Goal: Task Accomplishment & Management: Use online tool/utility

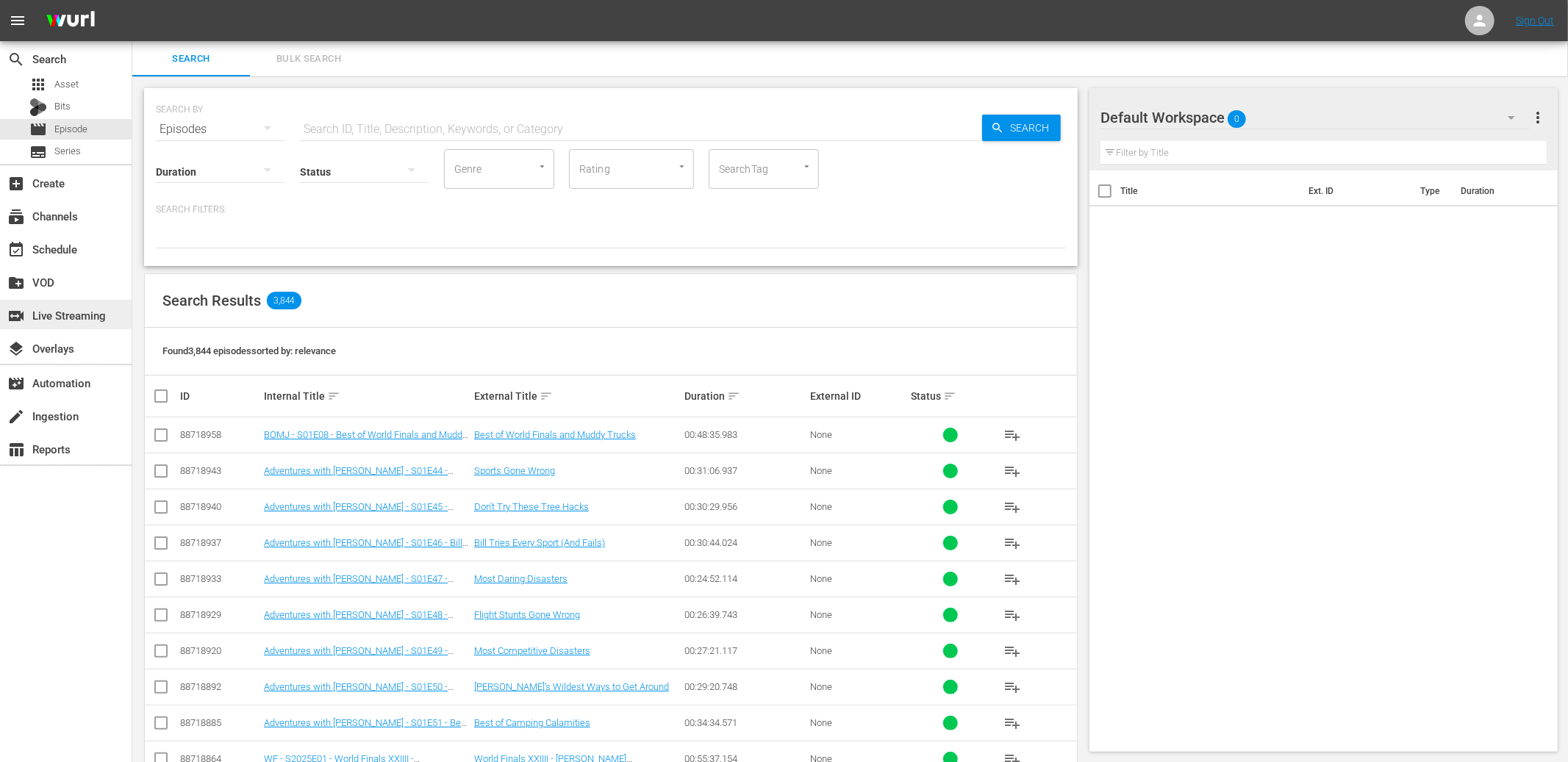
click at [65, 327] on div "switch_video Live Streaming" at bounding box center [65, 314] width 132 height 29
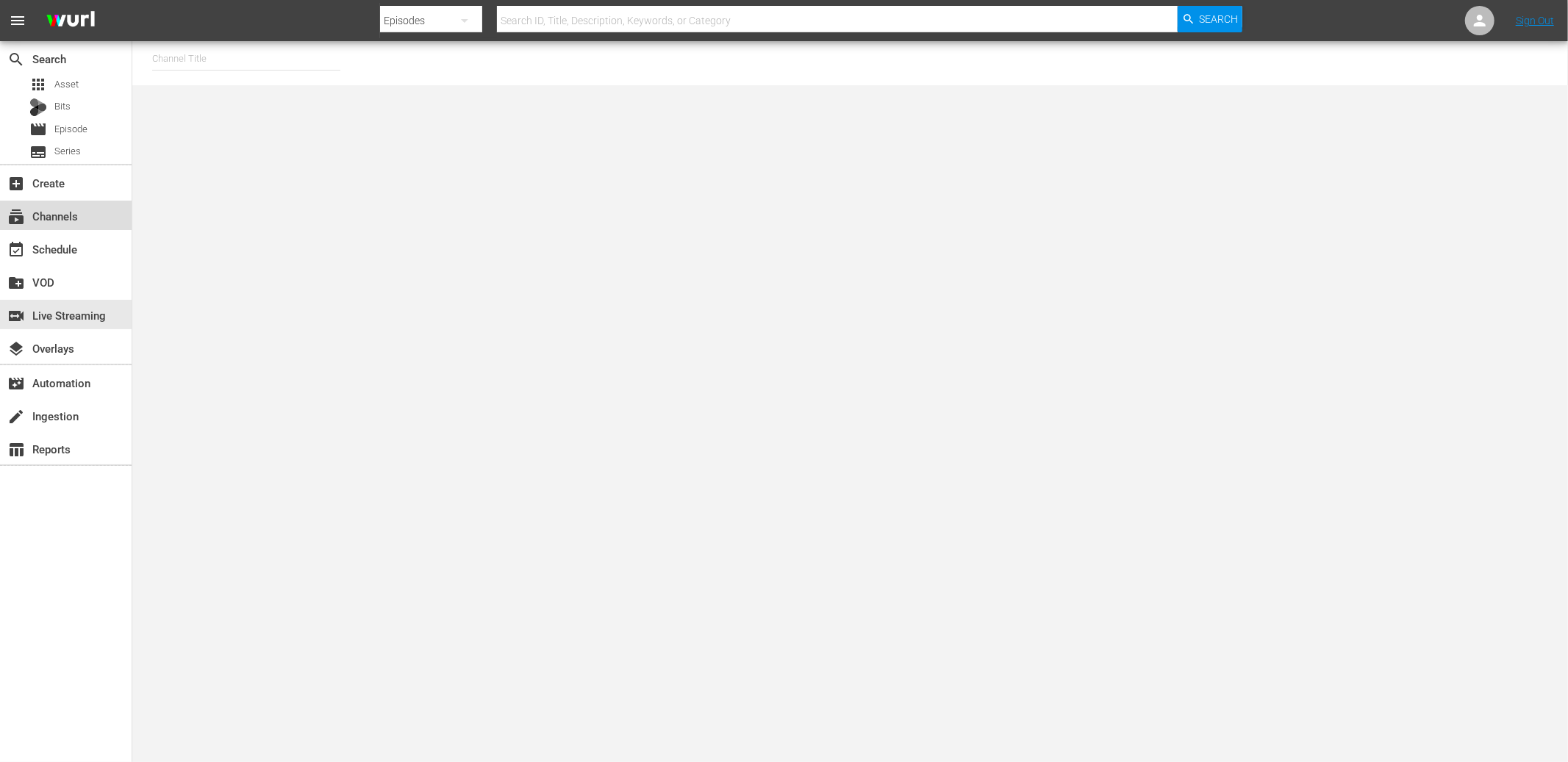
click at [84, 223] on div "subscriptions Channels" at bounding box center [65, 215] width 132 height 29
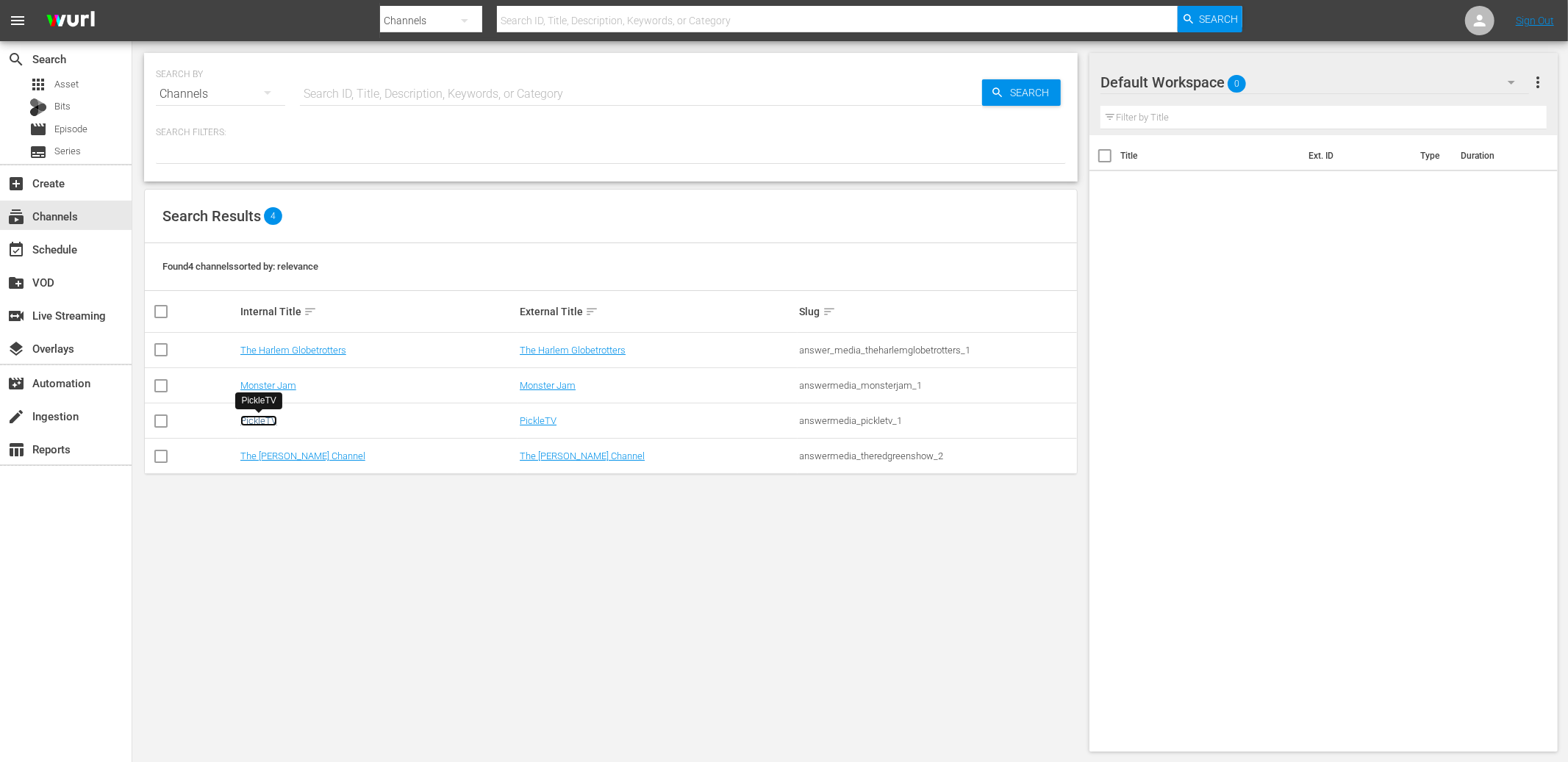
click at [269, 418] on link "PickleTV" at bounding box center [259, 421] width 37 height 11
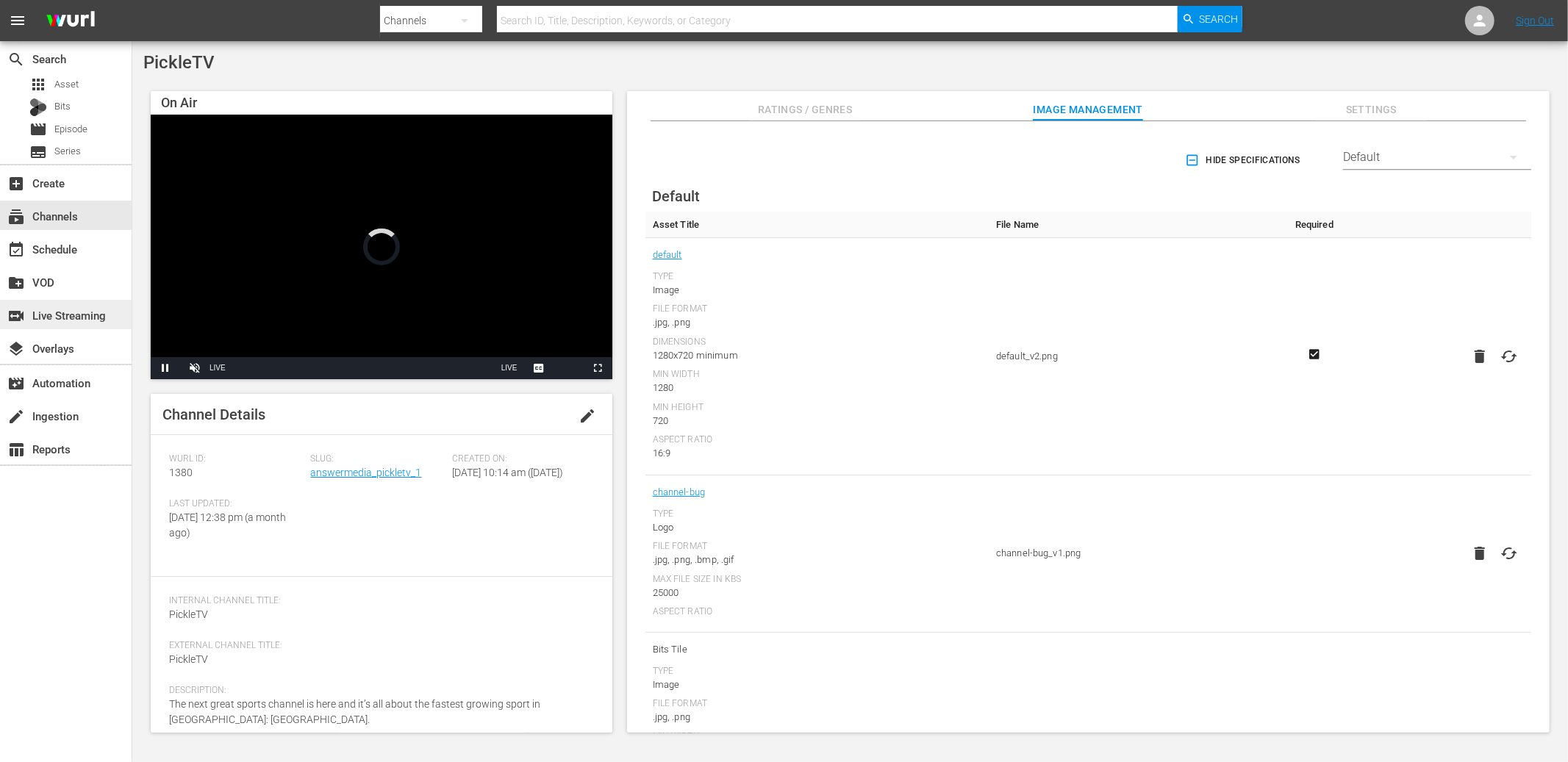
click at [82, 311] on div "switch_video Live Streaming" at bounding box center [41, 313] width 82 height 13
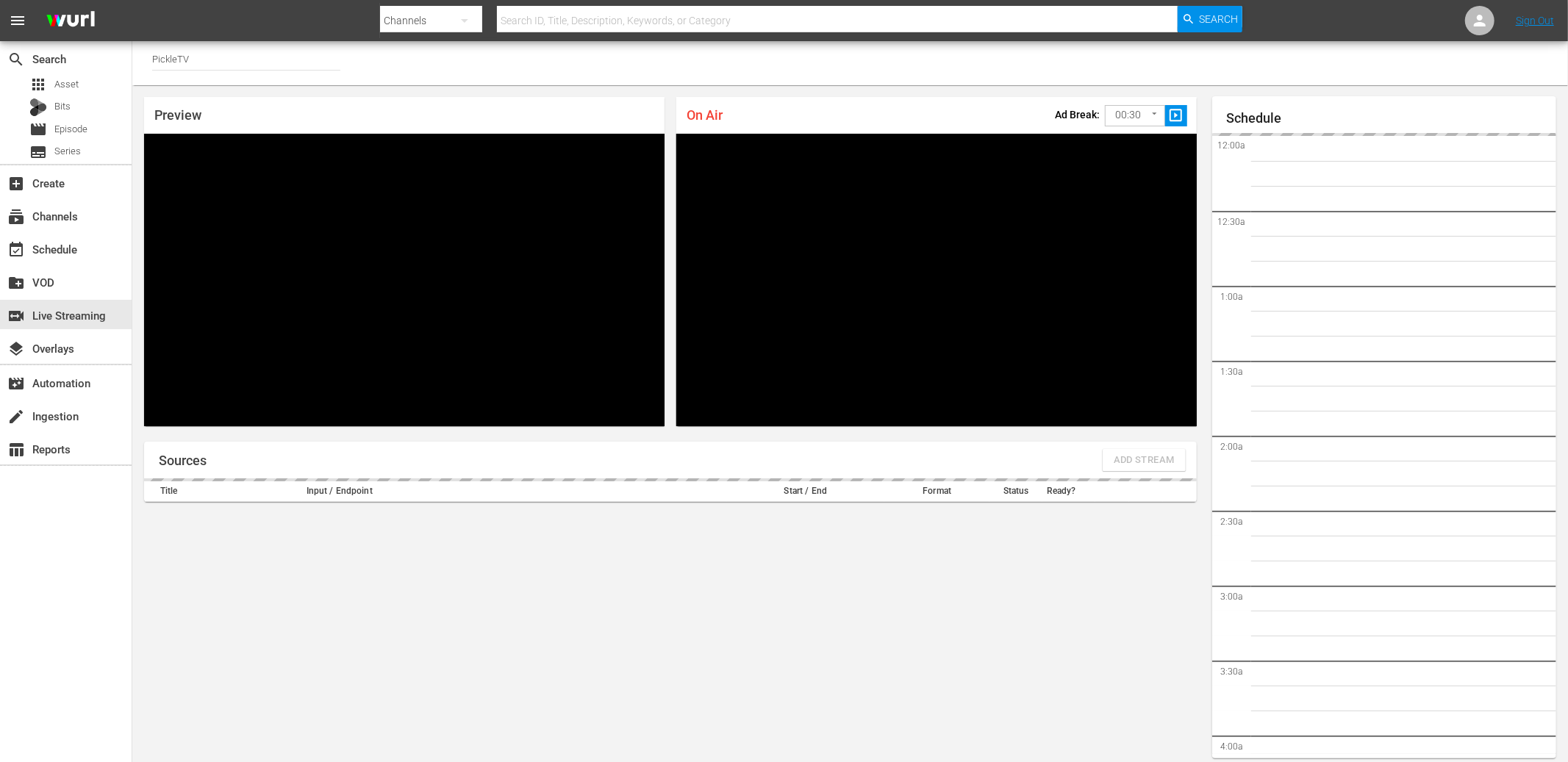
scroll to position [32, 0]
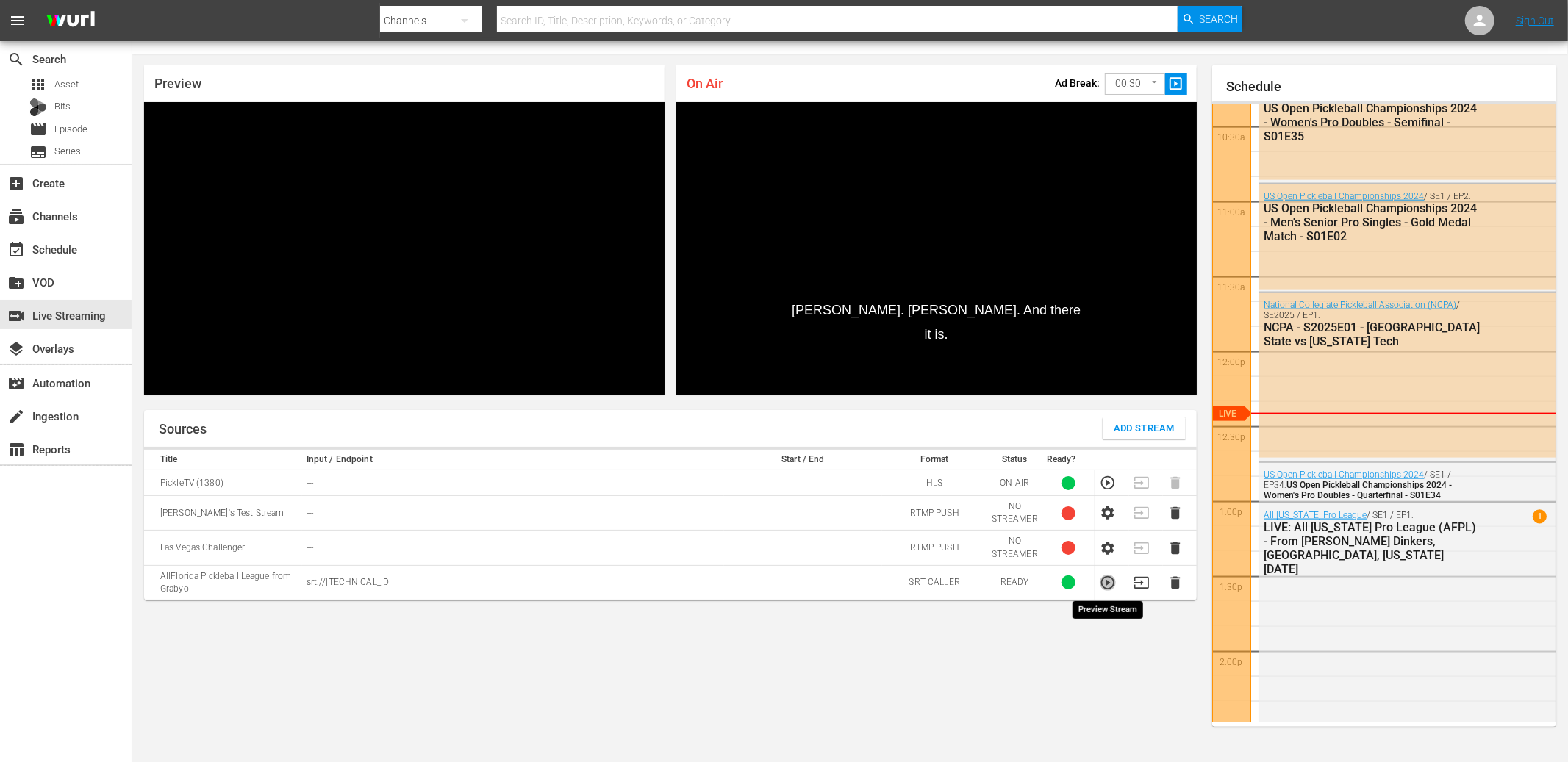
click at [1110, 583] on icon "button" at bounding box center [1108, 583] width 16 height 16
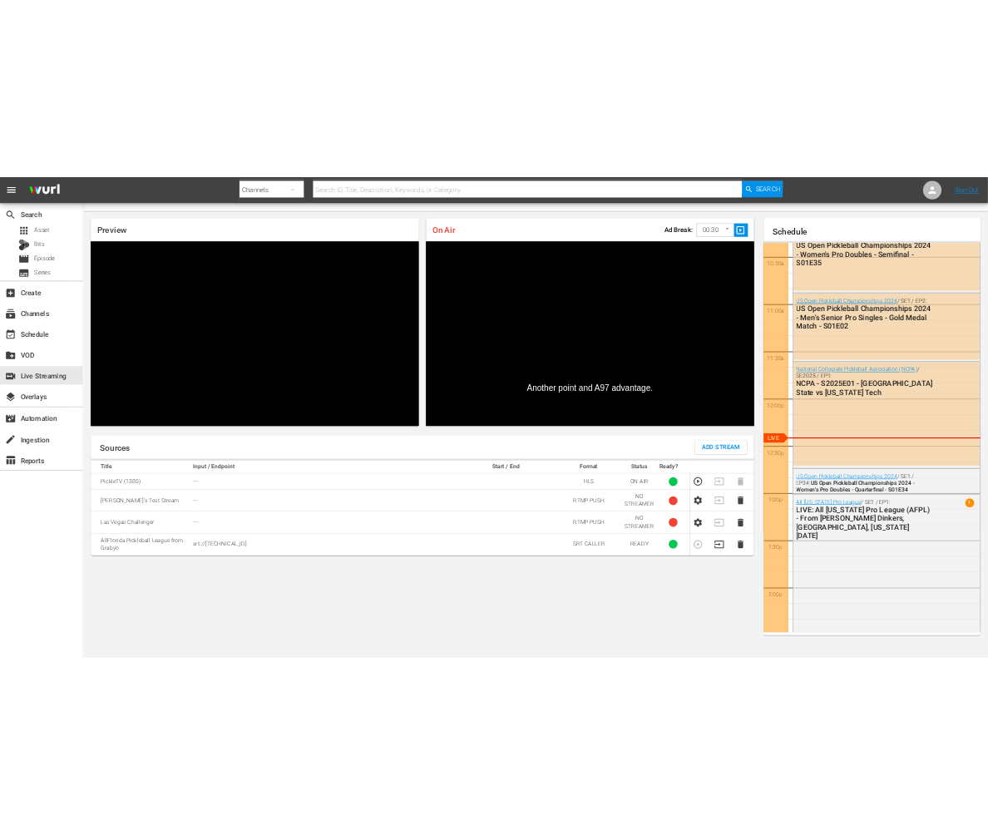
scroll to position [9, 0]
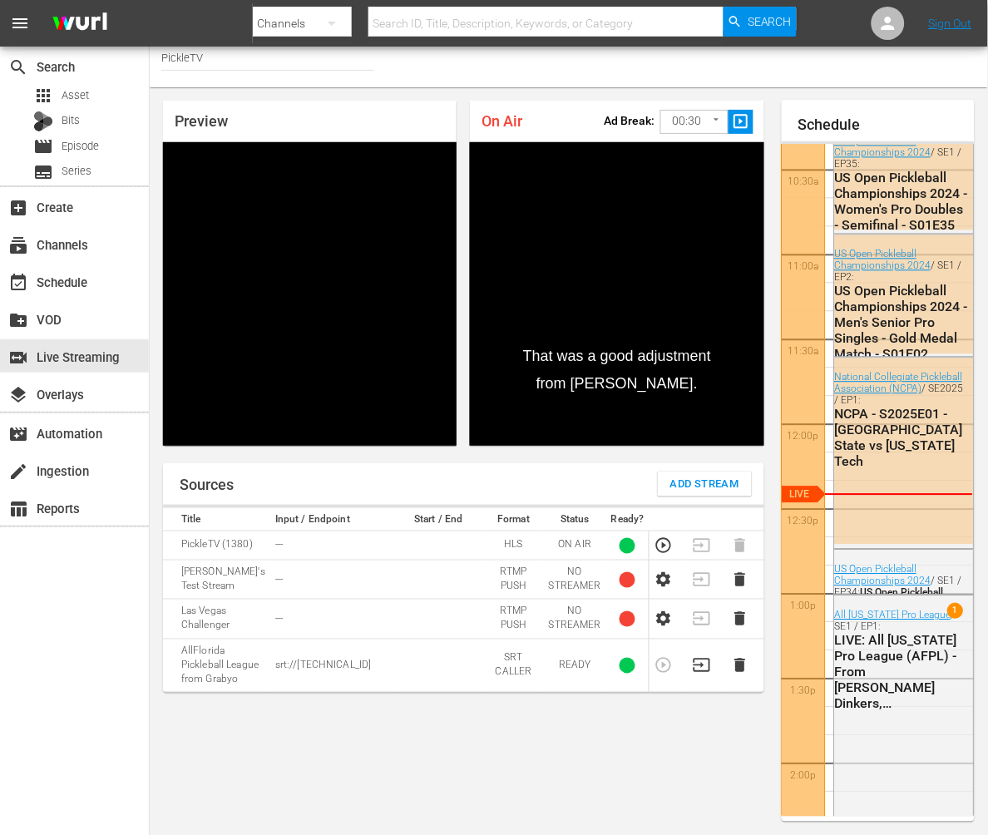
click at [688, 757] on div "Sources Add Stream Title Input / Endpoint Start / End Format Status Ready? Pick…" at bounding box center [463, 642] width 601 height 358
click at [701, 674] on icon "button" at bounding box center [702, 665] width 18 height 18
